Goal: Task Accomplishment & Management: Use online tool/utility

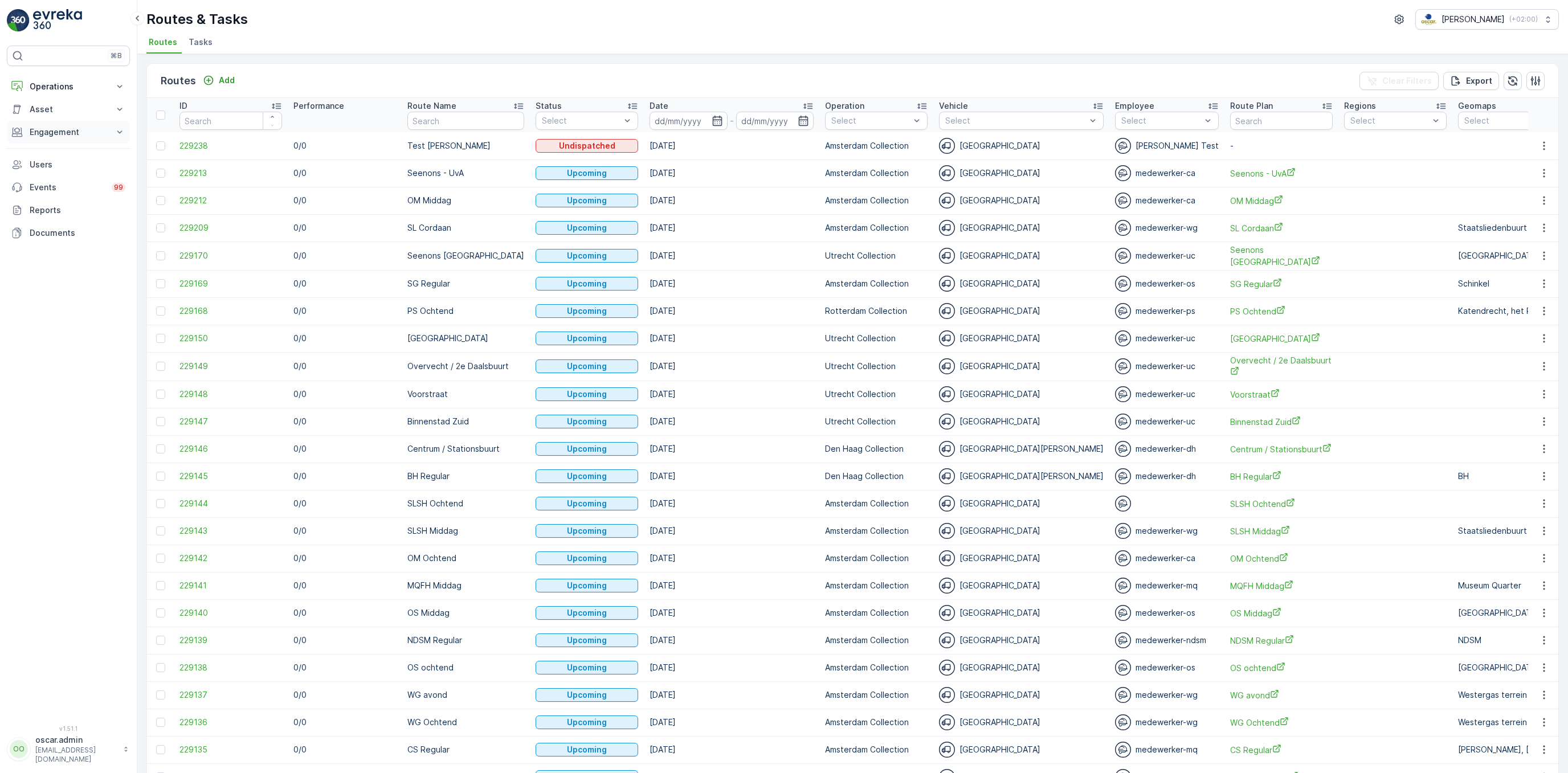
click at [45, 127] on button "Engagement" at bounding box center [68, 131] width 123 height 23
click at [47, 152] on p "Insights" at bounding box center [44, 152] width 29 height 12
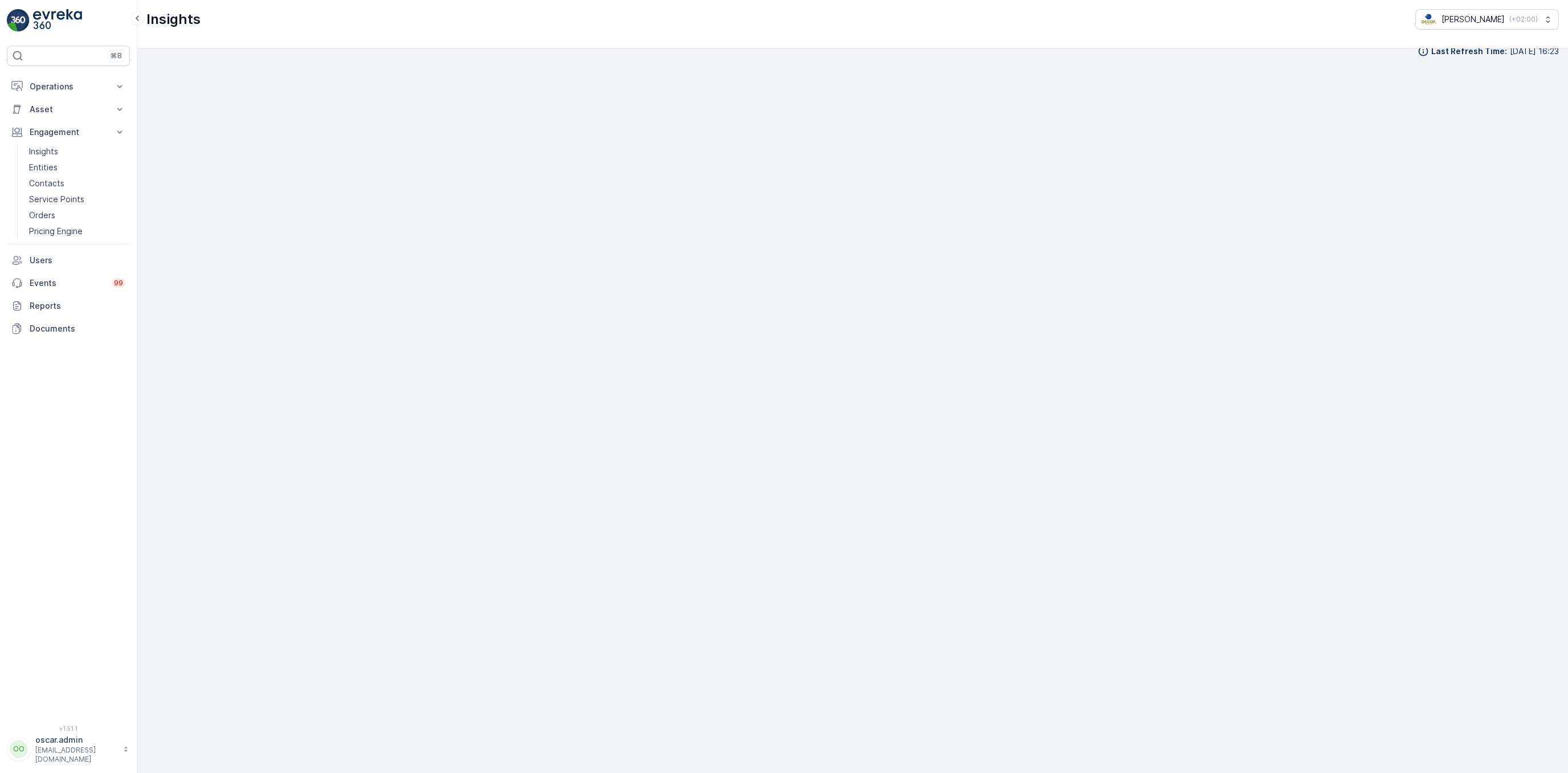
scroll to position [18, 0]
click at [70, 89] on p "Operations" at bounding box center [68, 86] width 77 height 12
click at [70, 136] on p "Routes & Tasks" at bounding box center [58, 138] width 58 height 12
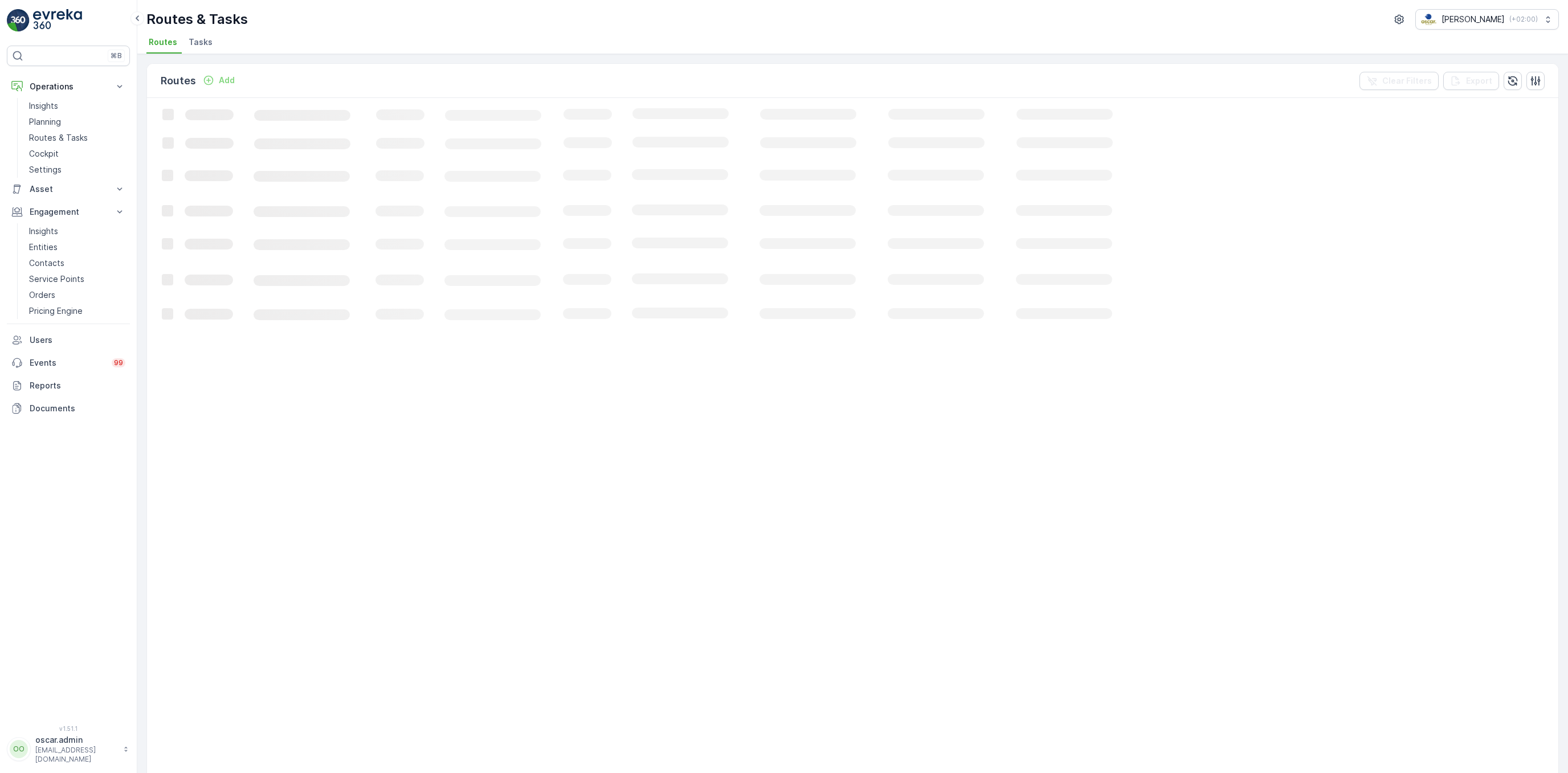
click at [205, 43] on span "Tasks" at bounding box center [200, 42] width 24 height 12
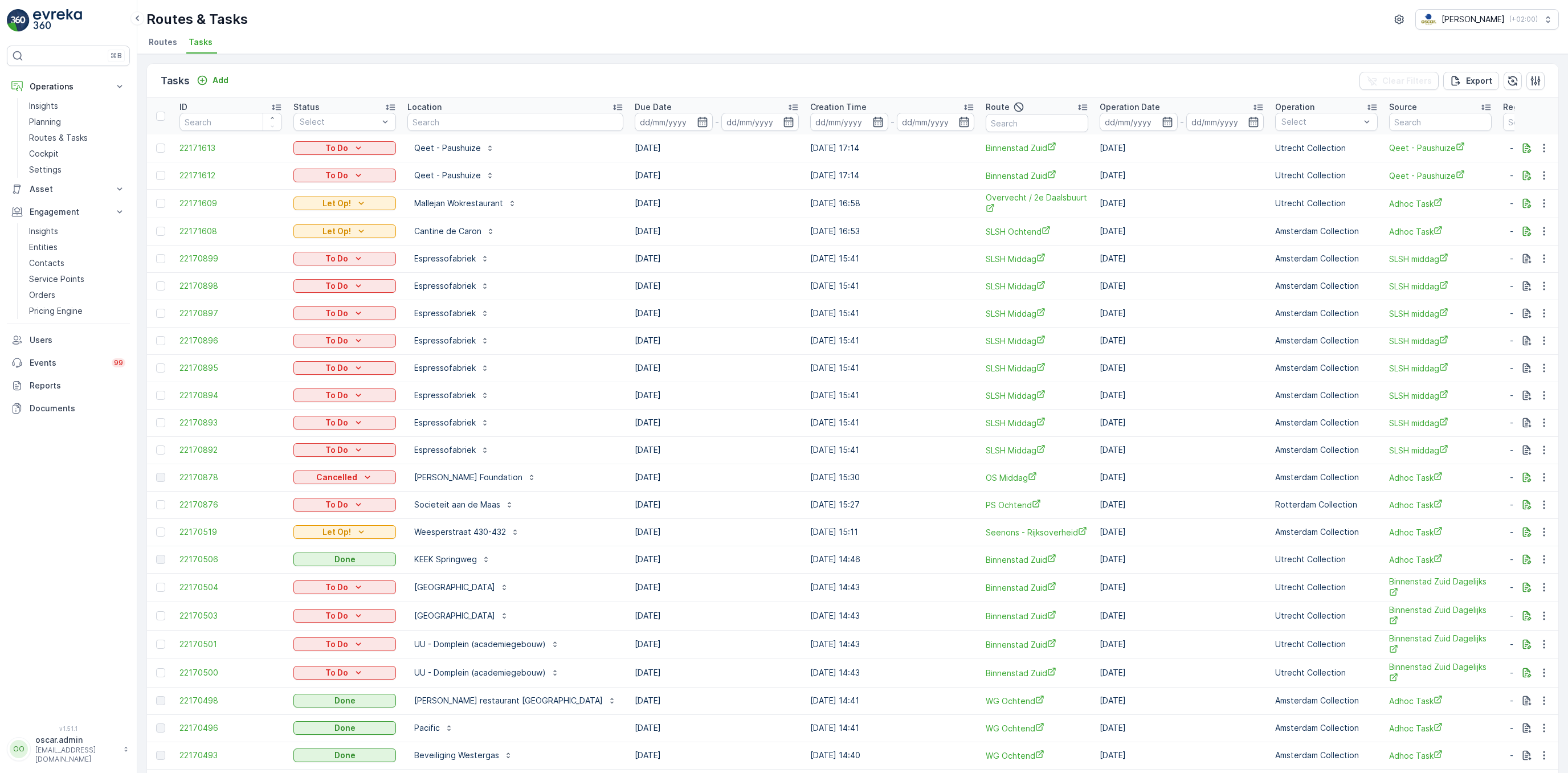
click at [481, 111] on div "Location" at bounding box center [515, 107] width 216 height 12
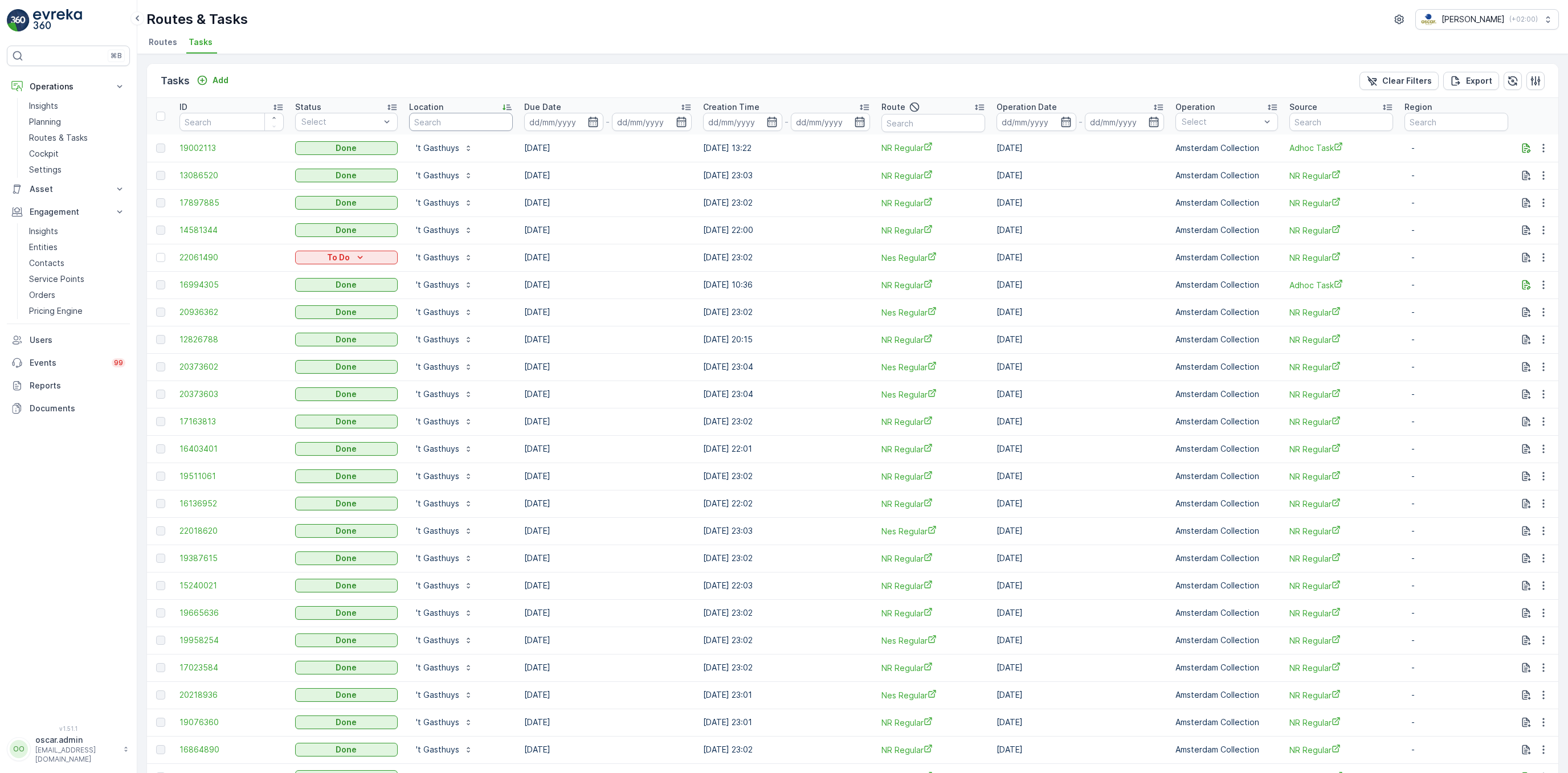
click at [481, 119] on input "text" at bounding box center [461, 122] width 103 height 18
type input "t"
type input "goesting"
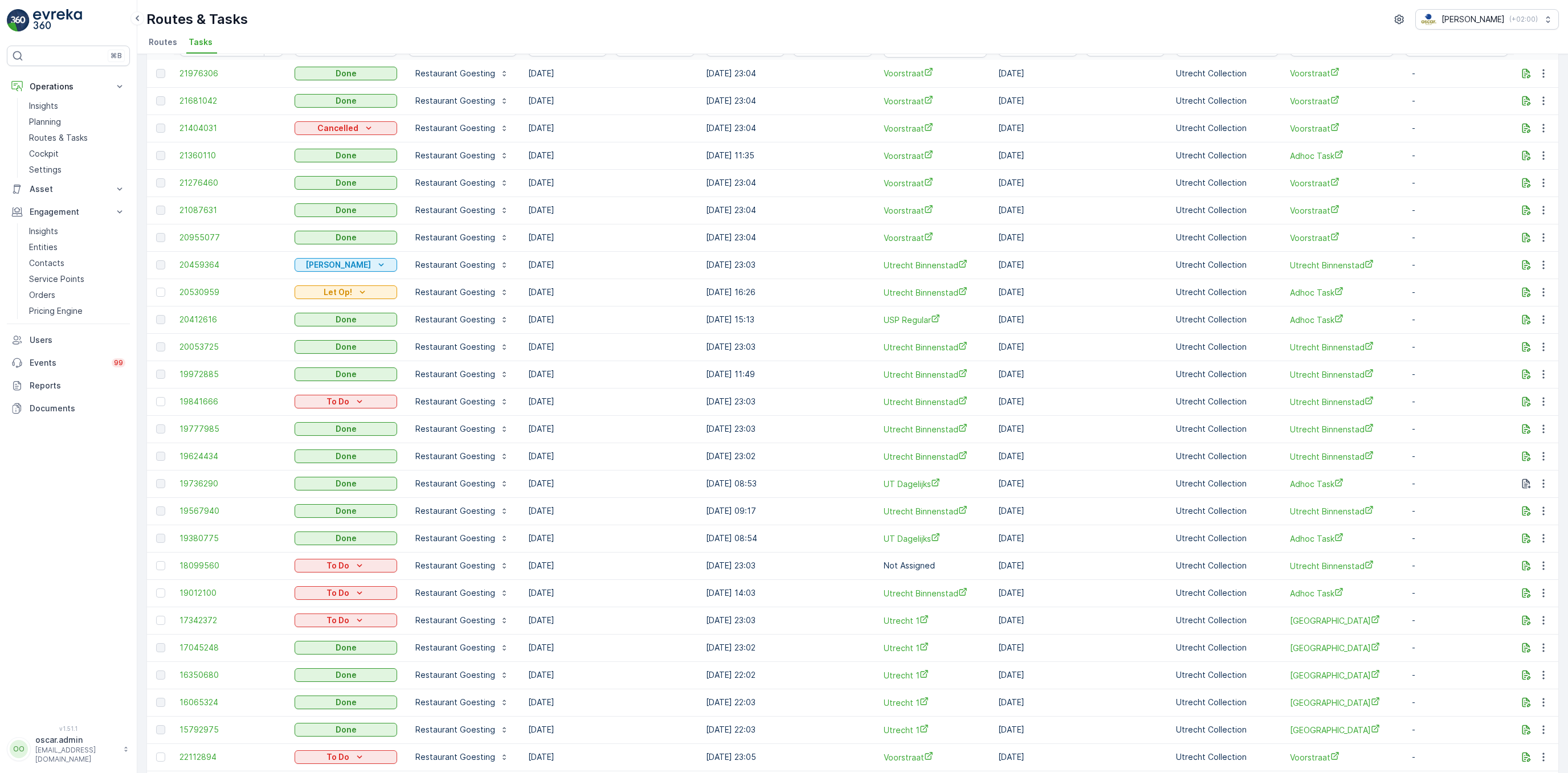
scroll to position [68, 0]
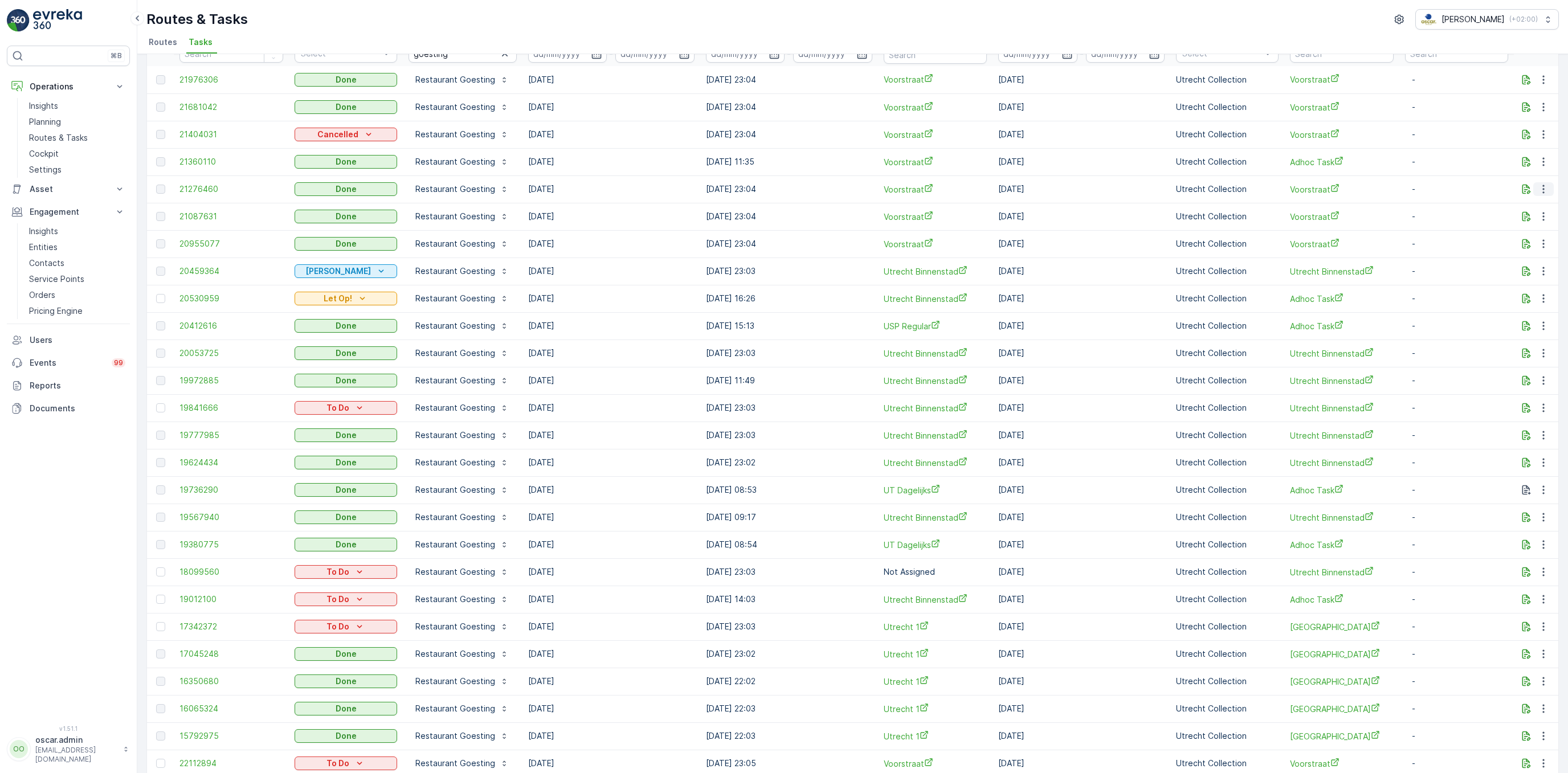
click at [1545, 192] on icon "button" at bounding box center [1543, 189] width 12 height 12
click at [1523, 209] on span "See More Details" at bounding box center [1530, 206] width 66 height 12
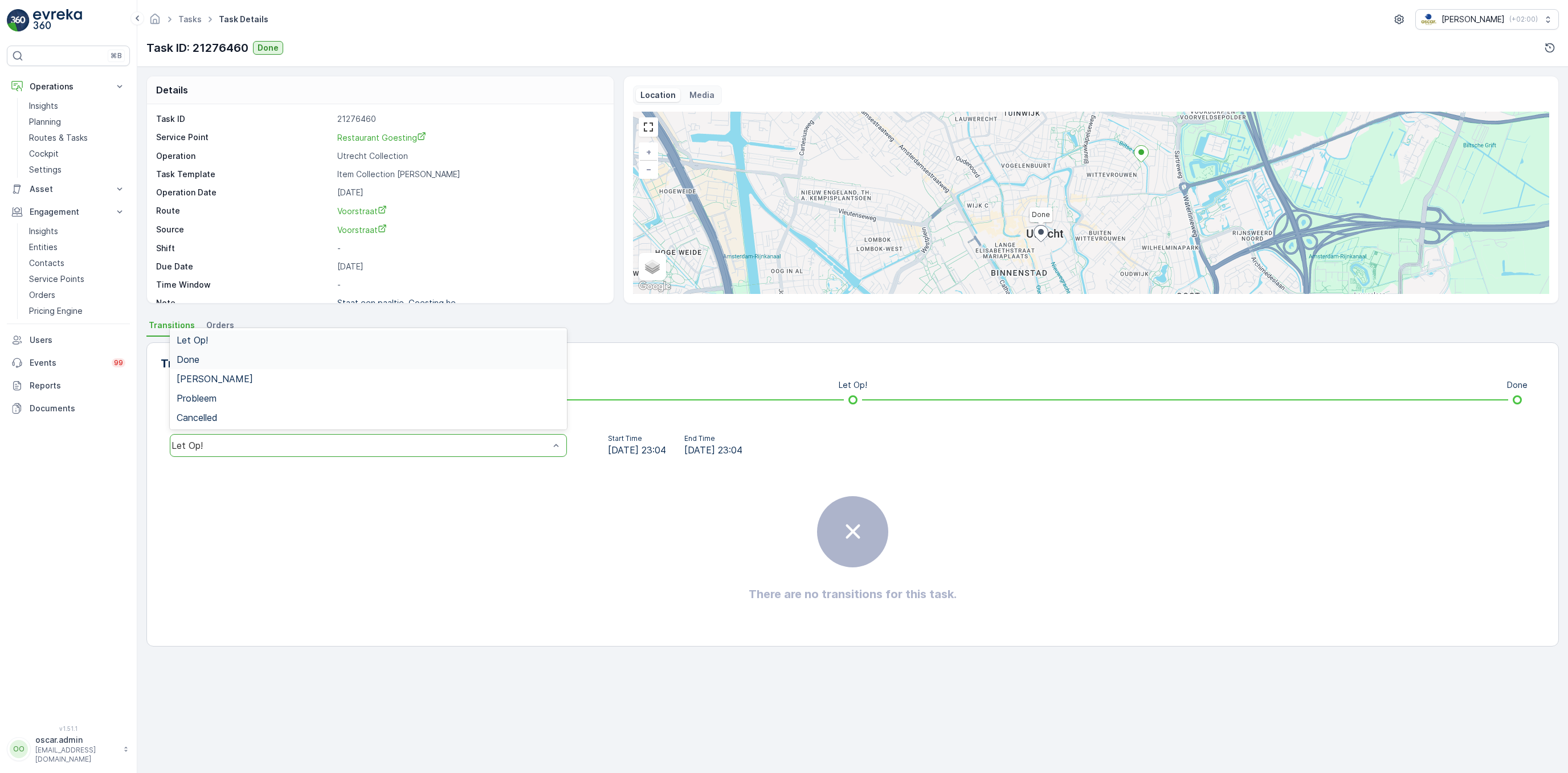
click at [184, 367] on div "Done" at bounding box center [368, 360] width 397 height 19
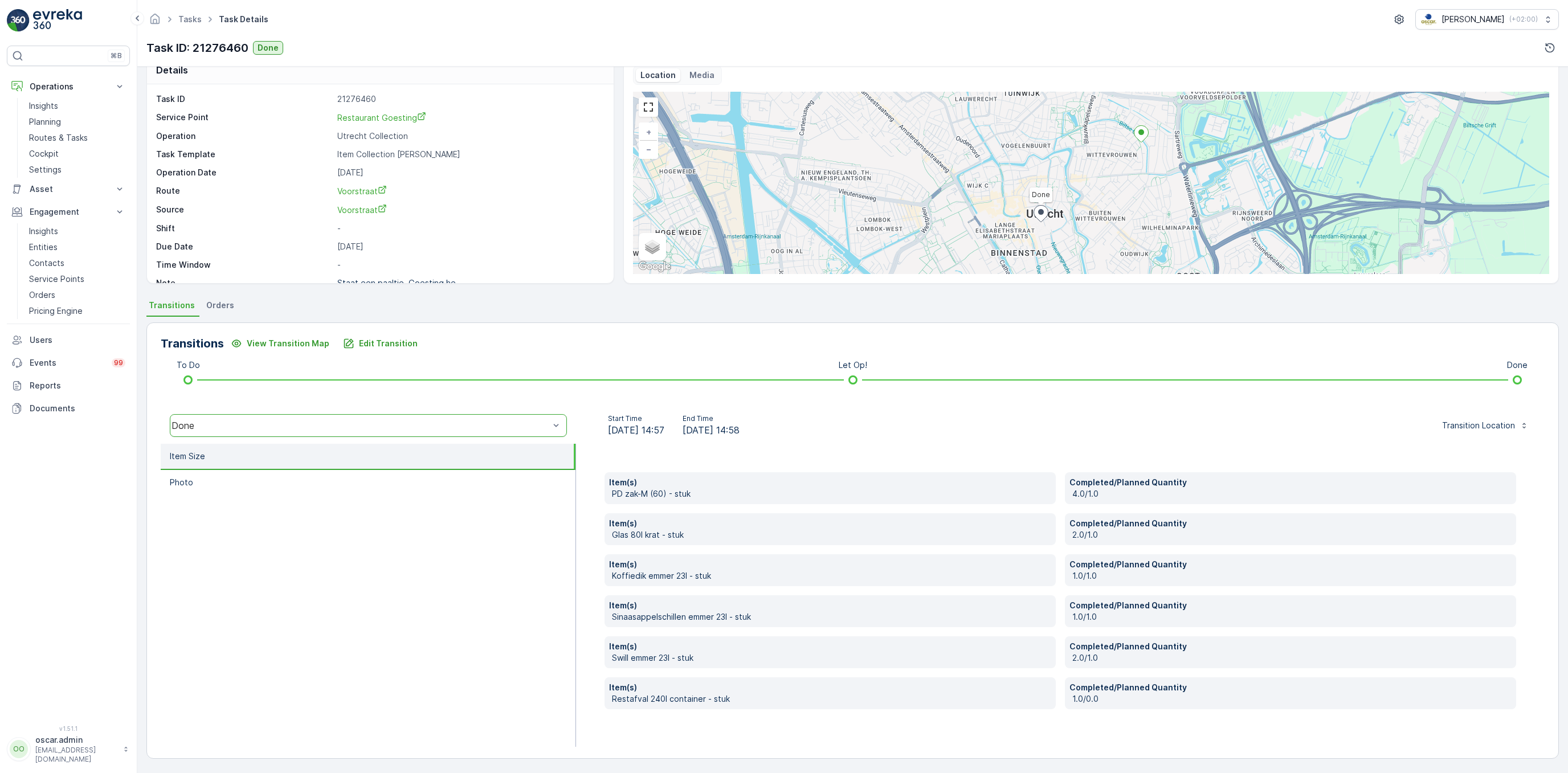
scroll to position [21, 0]
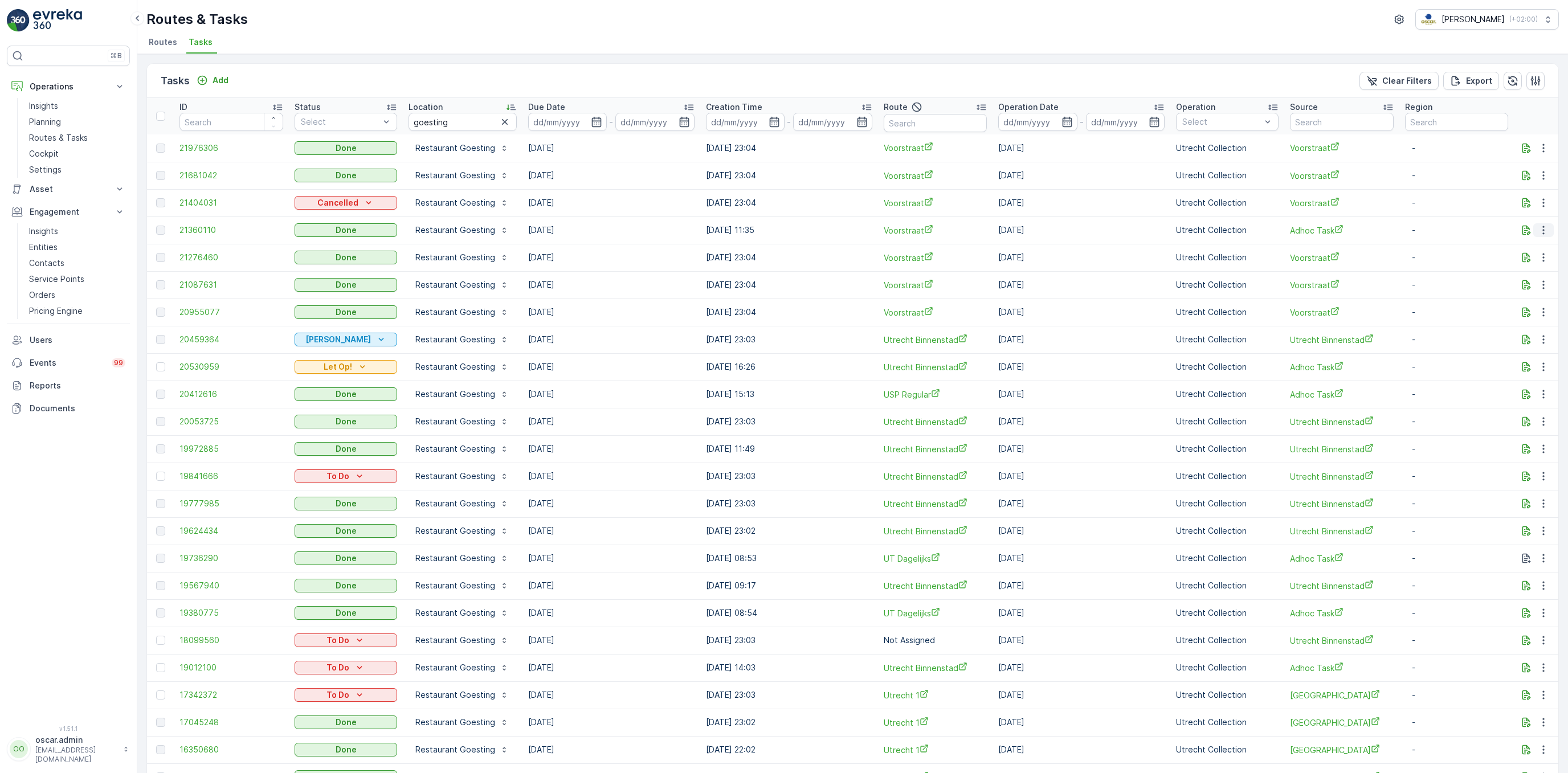
click at [1549, 228] on icon "button" at bounding box center [1543, 230] width 12 height 12
click at [1523, 245] on span "See More Details" at bounding box center [1530, 248] width 66 height 12
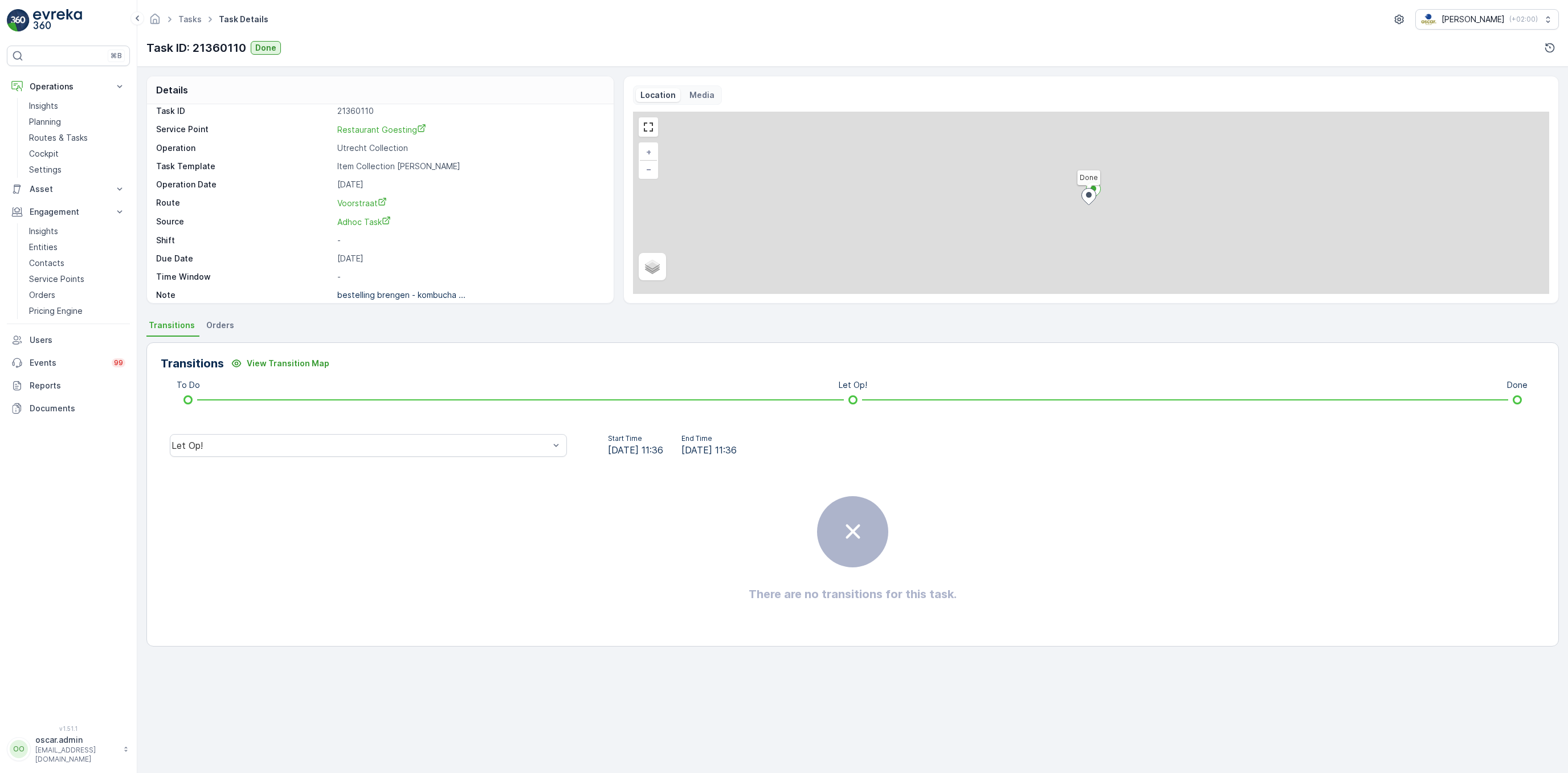
scroll to position [15, 0]
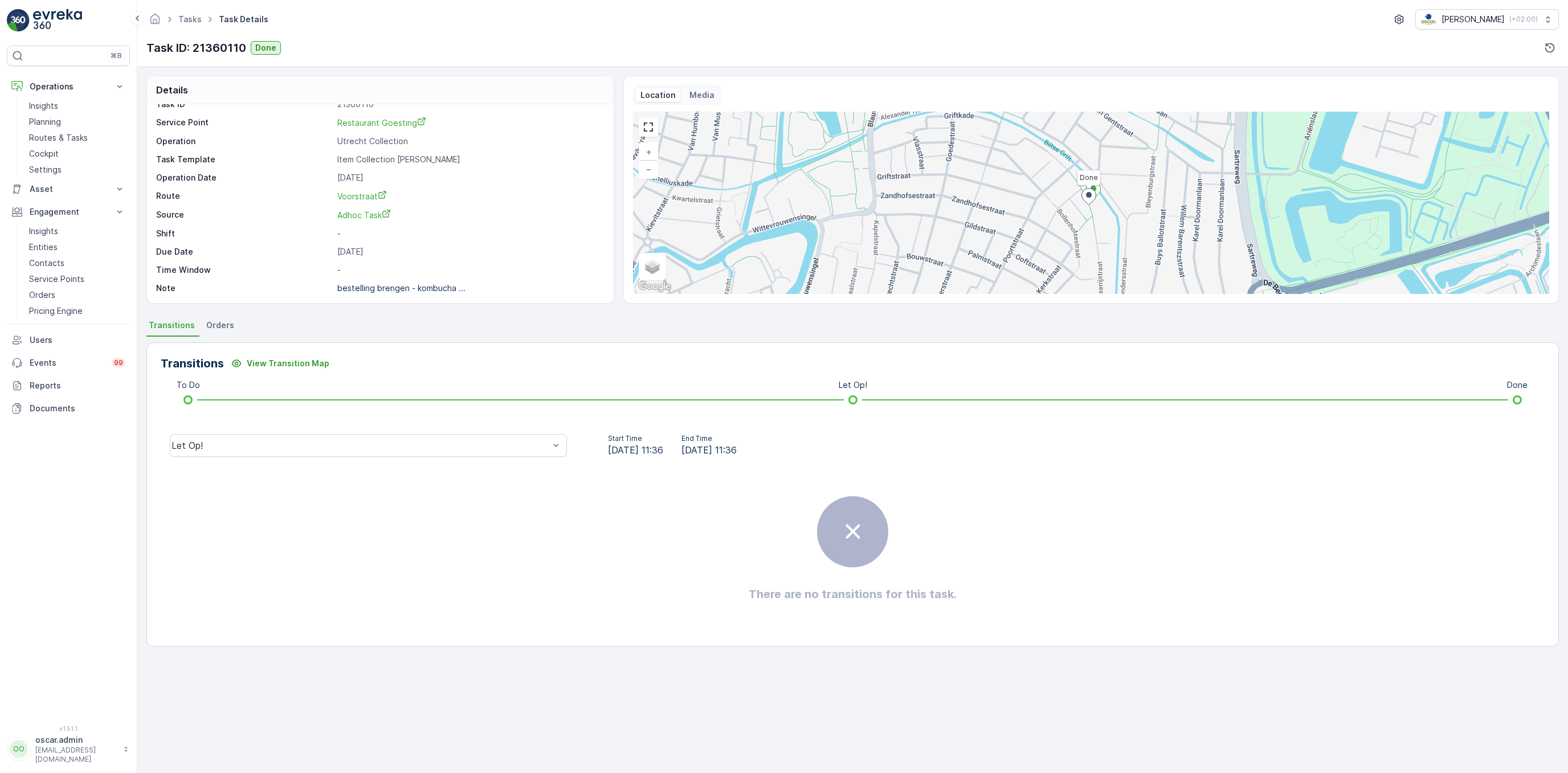
click at [317, 496] on div "There are no transitions for this task." at bounding box center [853, 549] width 1384 height 171
